Goal: Transaction & Acquisition: Purchase product/service

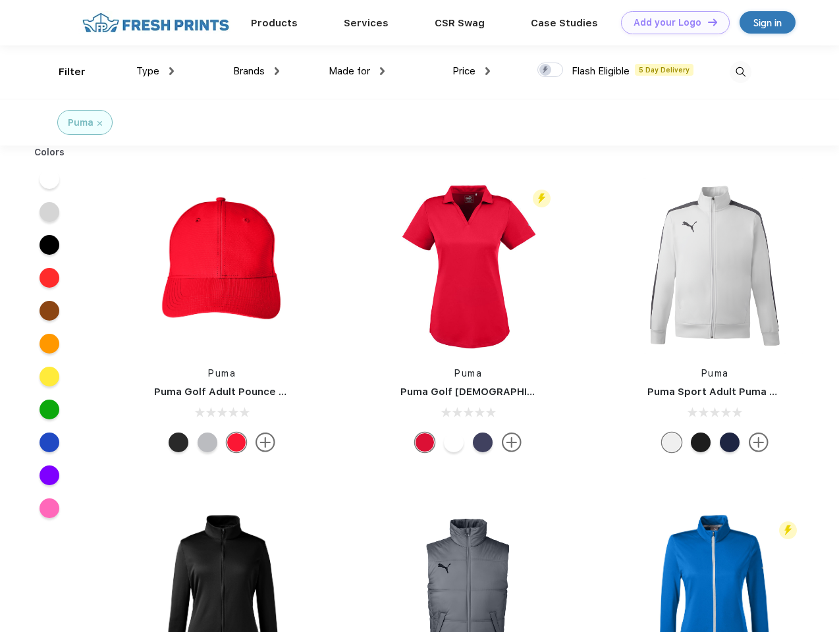
click at [671, 22] on link "Add your Logo Design Tool" at bounding box center [675, 22] width 109 height 23
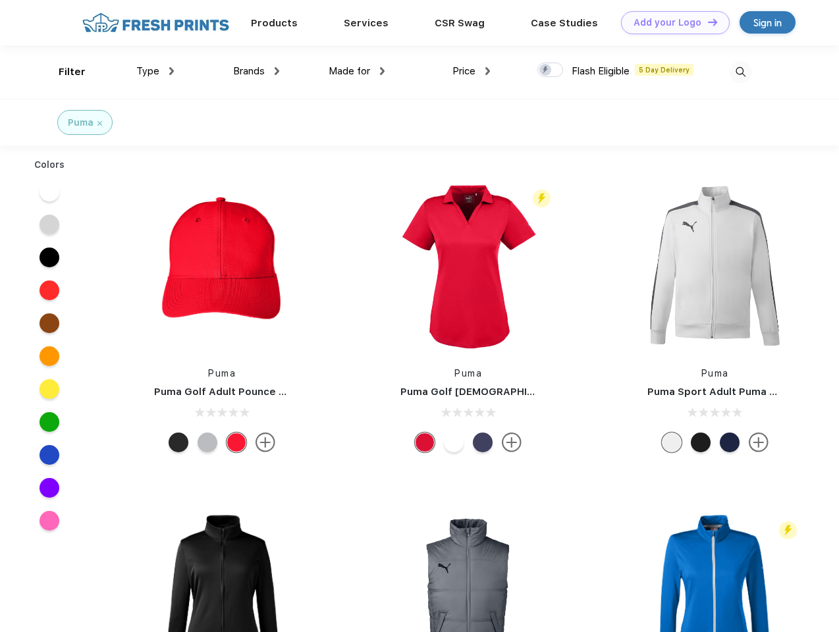
click at [0, 0] on div "Design Tool" at bounding box center [0, 0] width 0 height 0
click at [707, 22] on link "Add your Logo Design Tool" at bounding box center [675, 22] width 109 height 23
click at [63, 72] on div "Filter" at bounding box center [72, 72] width 27 height 15
click at [155, 71] on span "Type" at bounding box center [147, 71] width 23 height 12
click at [256, 71] on span "Brands" at bounding box center [249, 71] width 32 height 12
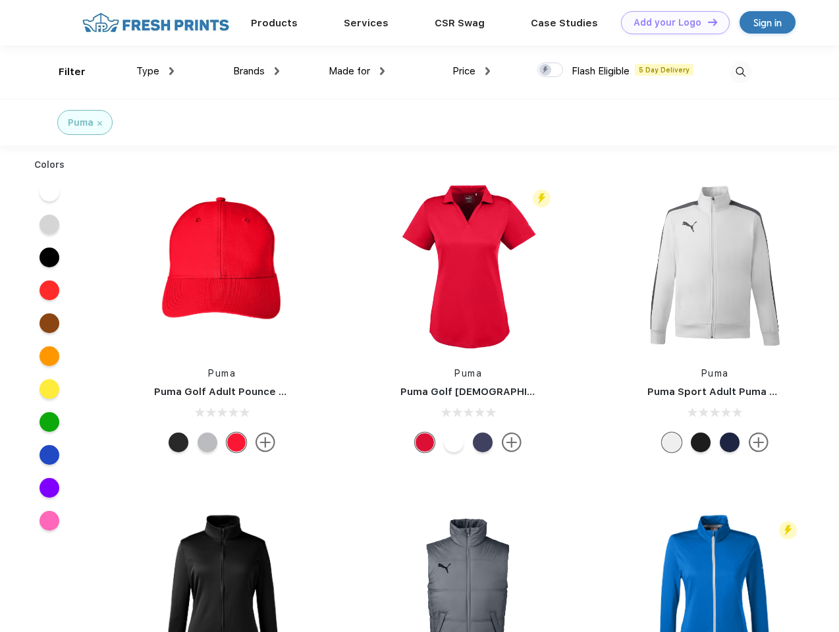
click at [357, 71] on span "Made for" at bounding box center [350, 71] width 42 height 12
click at [472, 71] on span "Price" at bounding box center [464, 71] width 23 height 12
click at [551, 70] on div at bounding box center [551, 70] width 26 height 14
click at [546, 70] on input "checkbox" at bounding box center [542, 66] width 9 height 9
click at [740, 72] on img at bounding box center [741, 72] width 22 height 22
